Goal: Task Accomplishment & Management: Complete application form

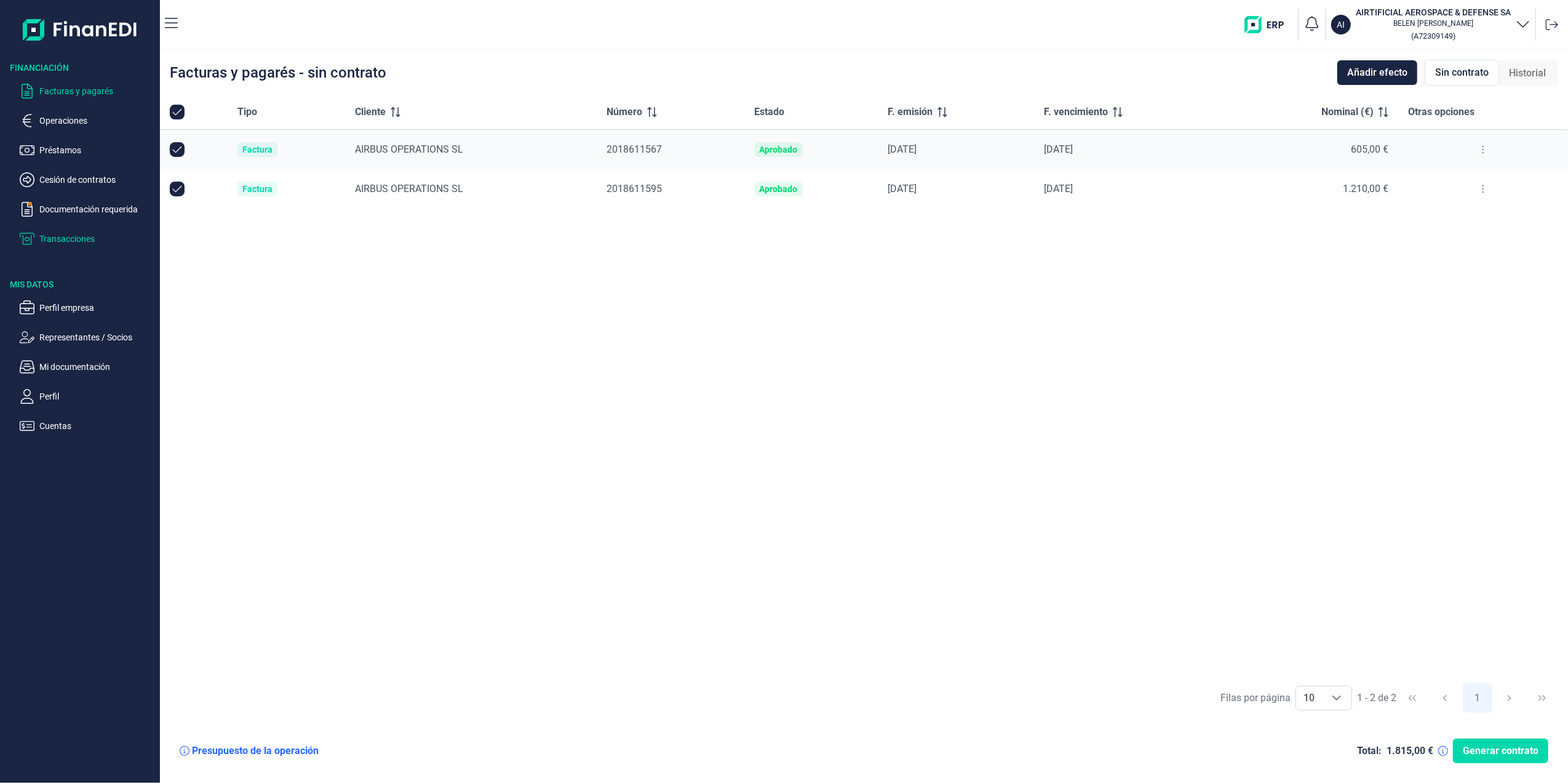
click at [97, 236] on p "Transacciones" at bounding box center [97, 238] width 116 height 15
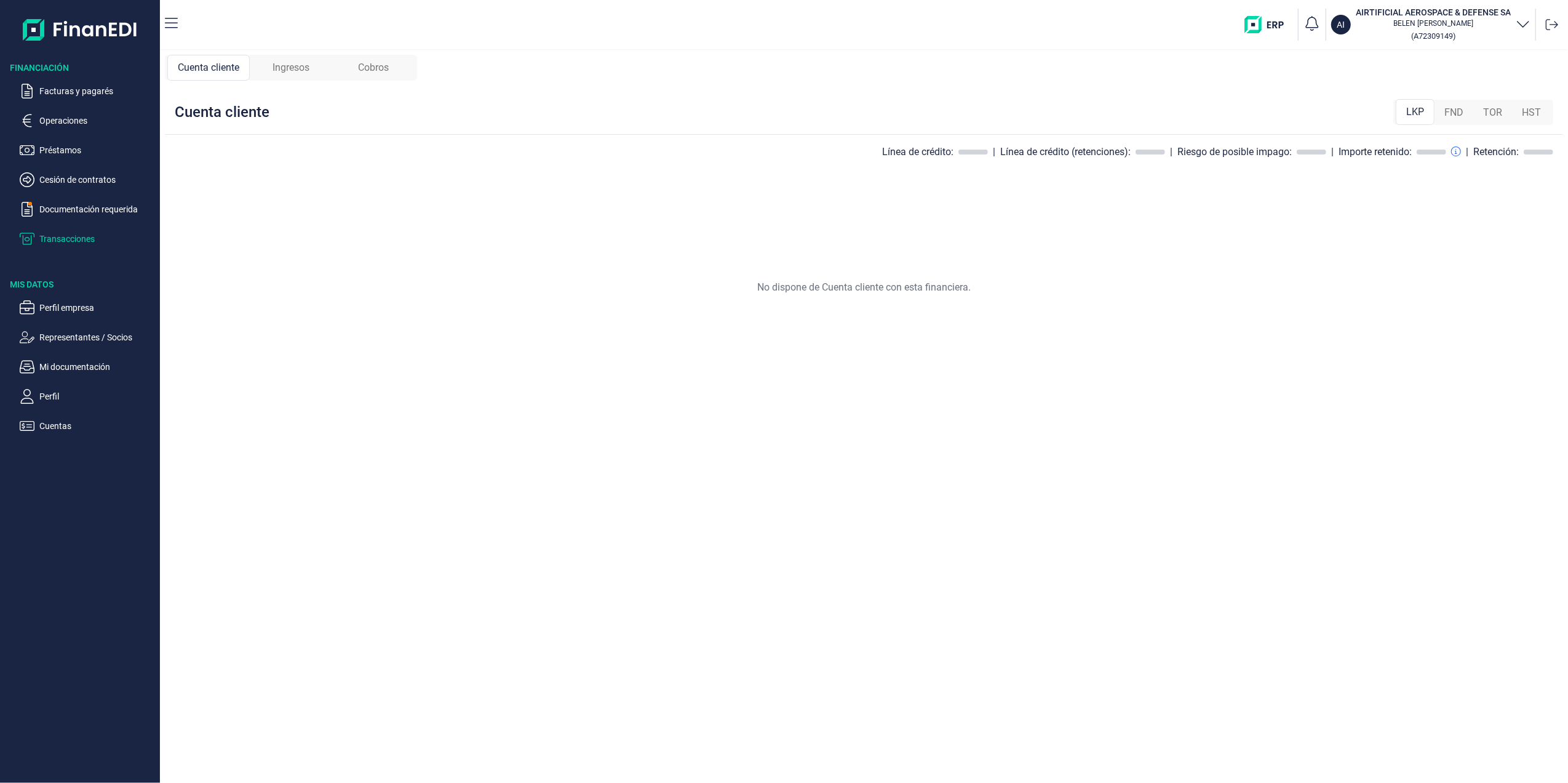
click at [97, 208] on p "Documentación requerida" at bounding box center [97, 209] width 116 height 15
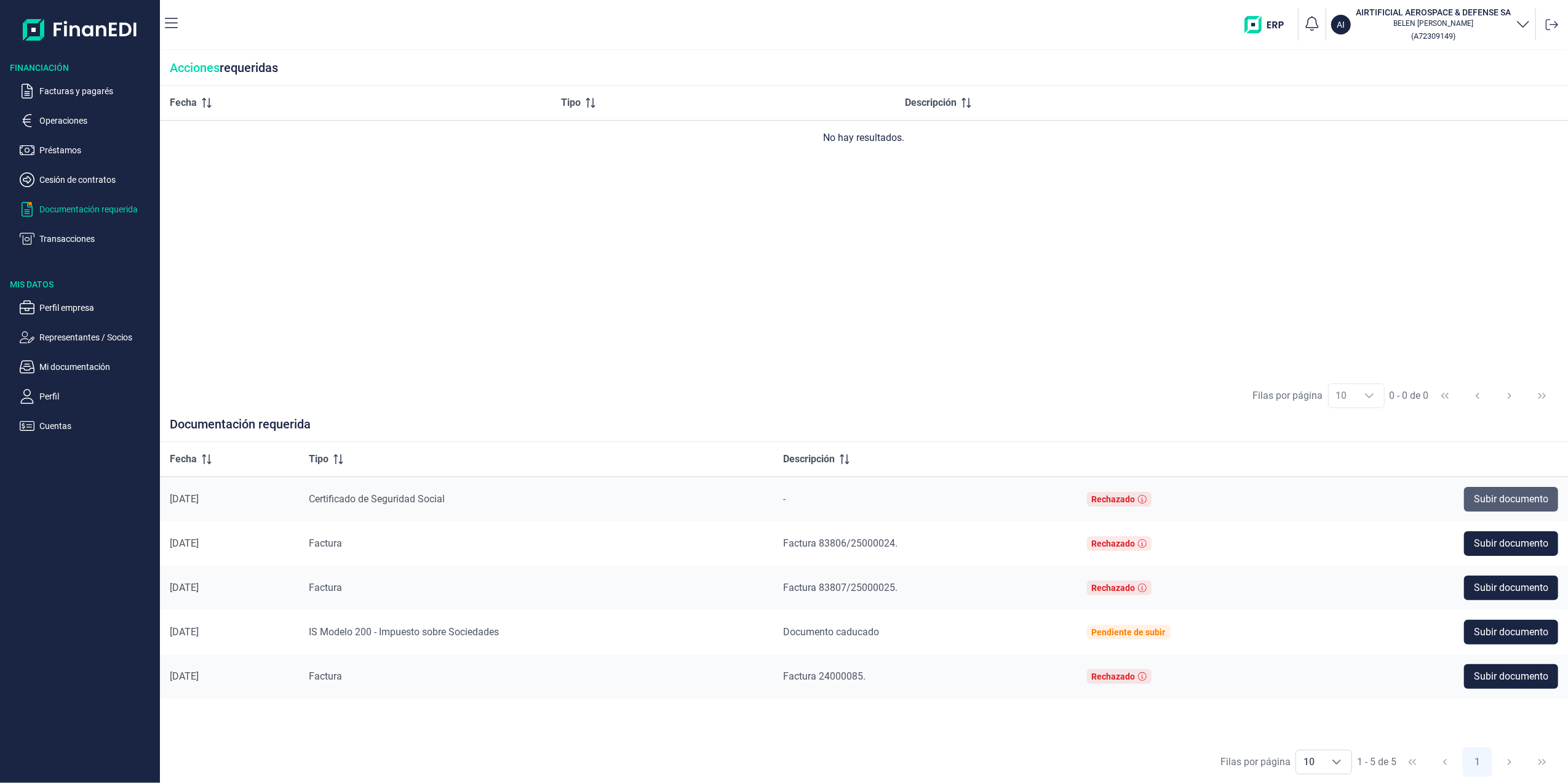
click at [1506, 494] on span "Subir documento" at bounding box center [1511, 498] width 74 height 15
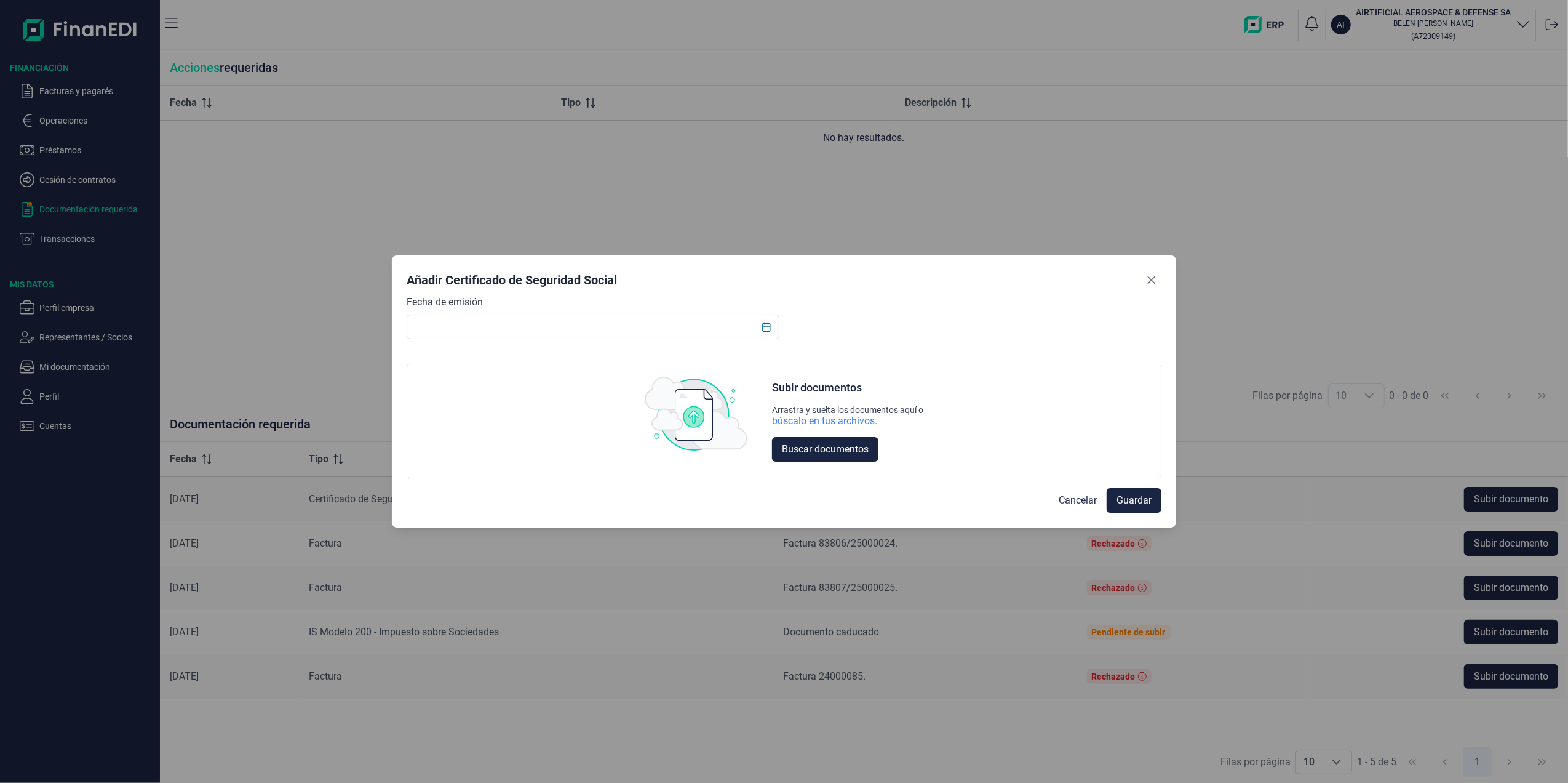
click at [681, 306] on div "Fecha de emisión" at bounding box center [593, 317] width 372 height 44
drag, startPoint x: 719, startPoint y: 321, endPoint x: 730, endPoint y: 330, distance: 14.2
click at [722, 325] on input "text" at bounding box center [593, 326] width 372 height 24
click at [763, 328] on icon "Choose Date" at bounding box center [767, 327] width 10 height 10
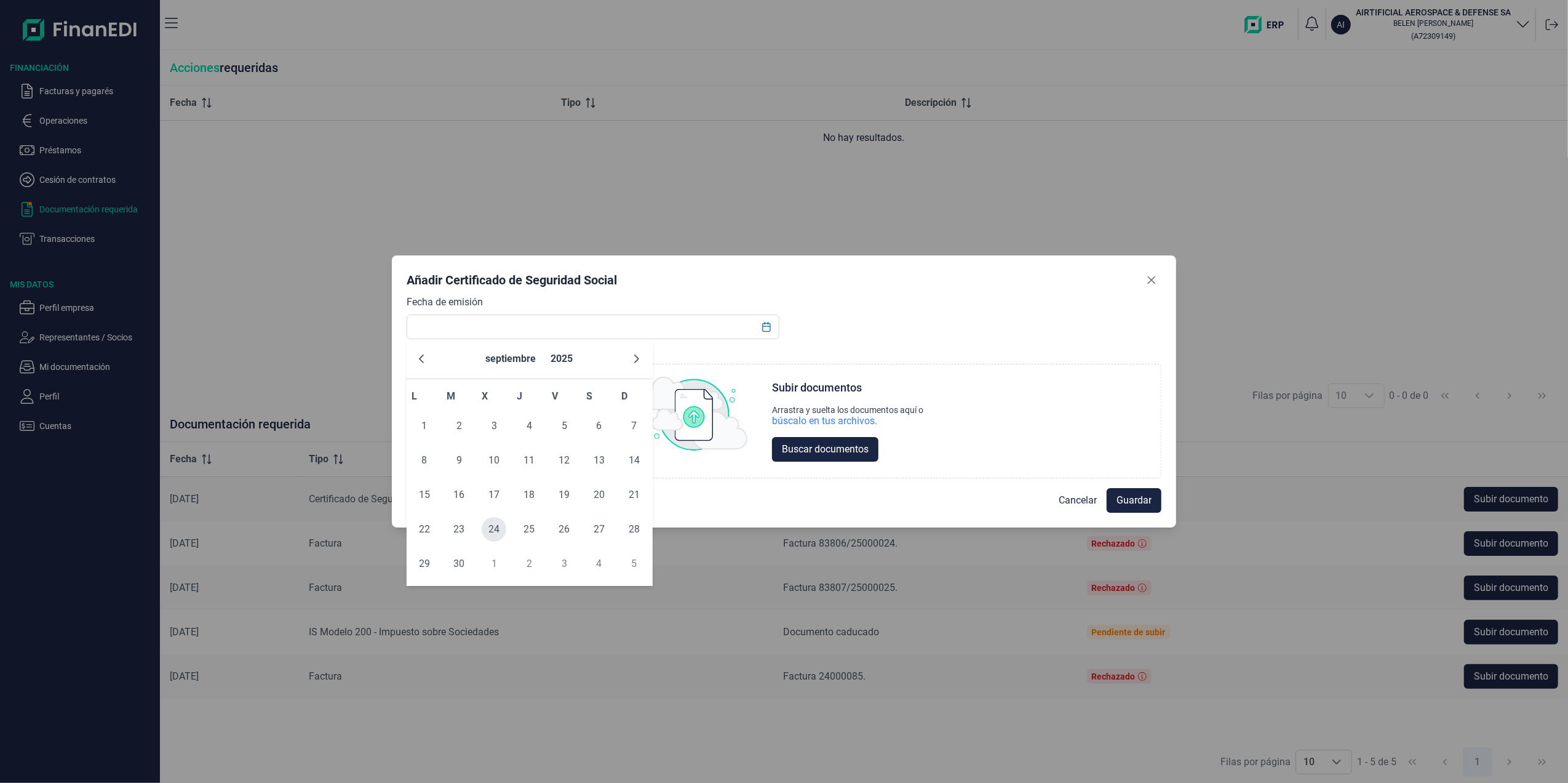
click at [491, 523] on span "24" at bounding box center [493, 529] width 24 height 24
type input "[DATE]"
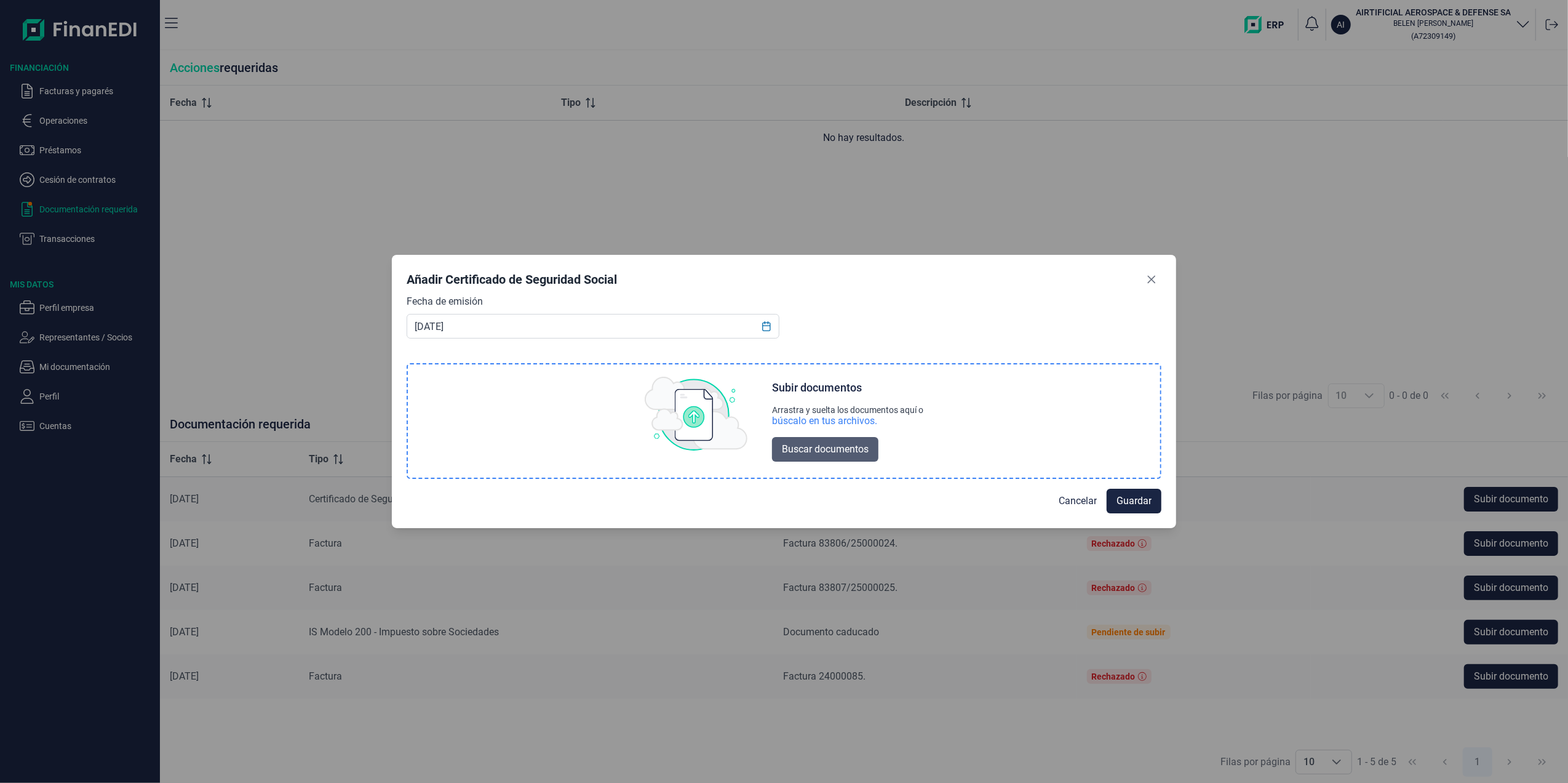
click at [812, 443] on span "Buscar documentos" at bounding box center [825, 449] width 87 height 15
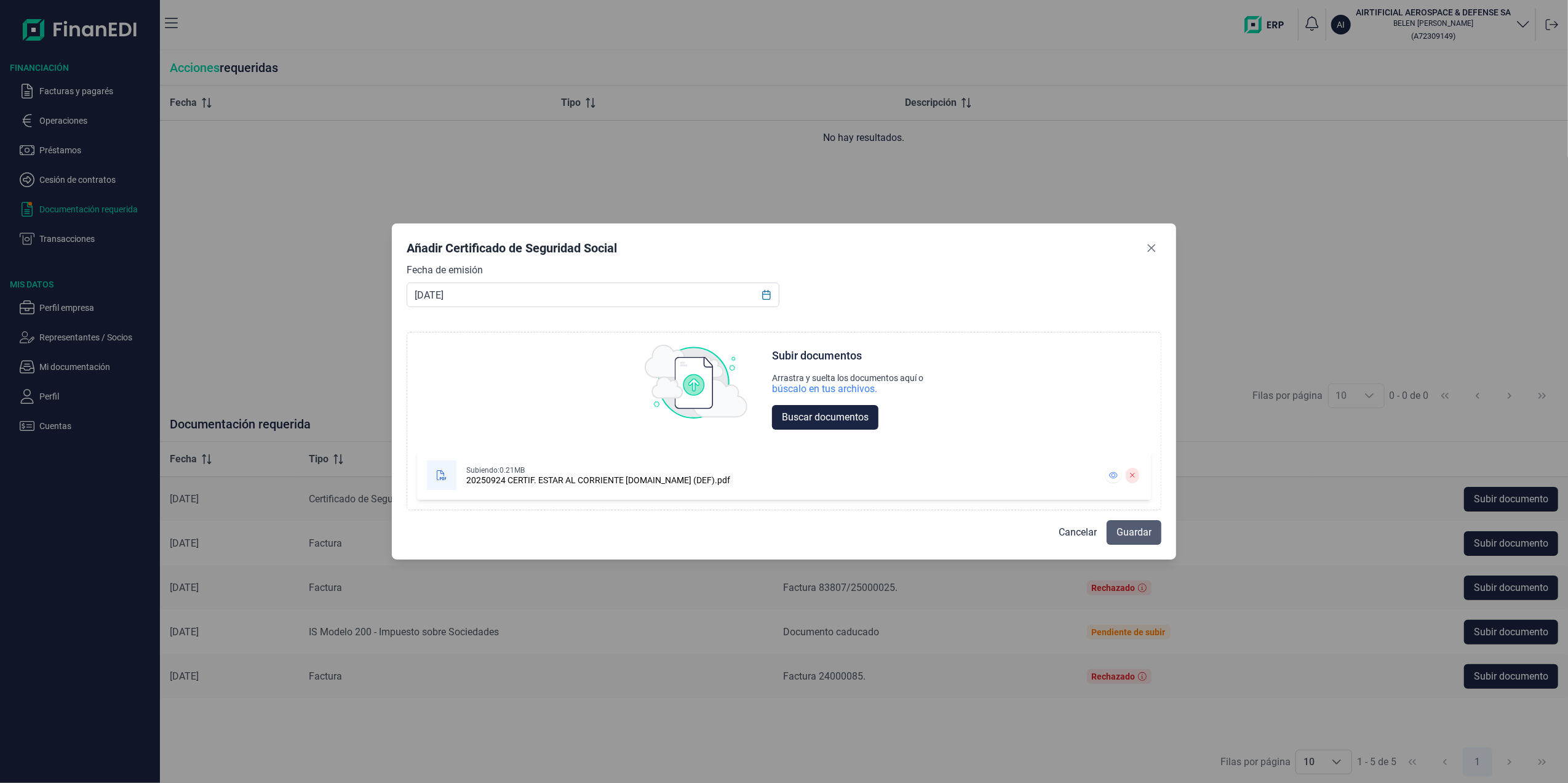
click at [1133, 530] on span "Guardar" at bounding box center [1134, 532] width 35 height 15
